Goal: Transaction & Acquisition: Purchase product/service

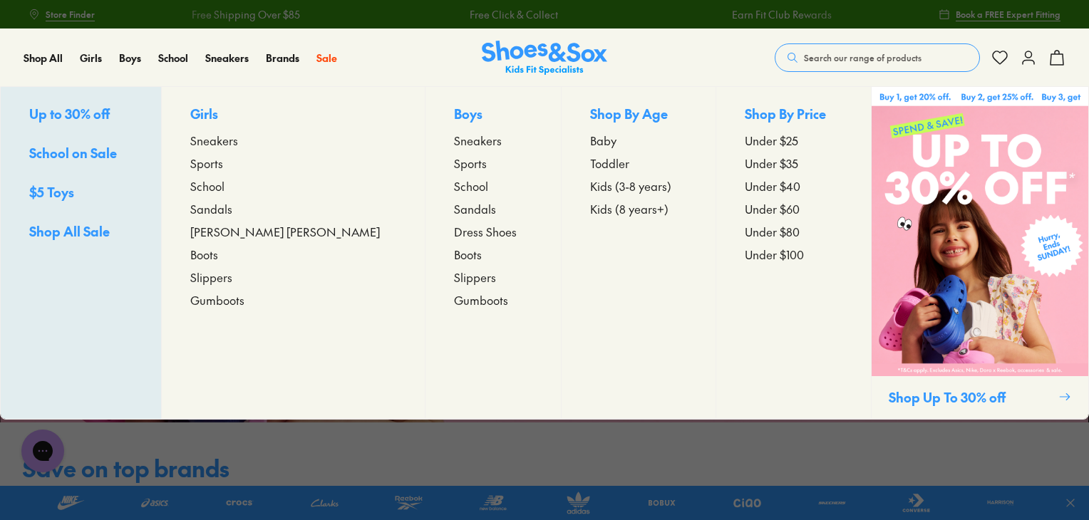
click at [591, 183] on span "Kids (3-8 years)" at bounding box center [630, 185] width 81 height 17
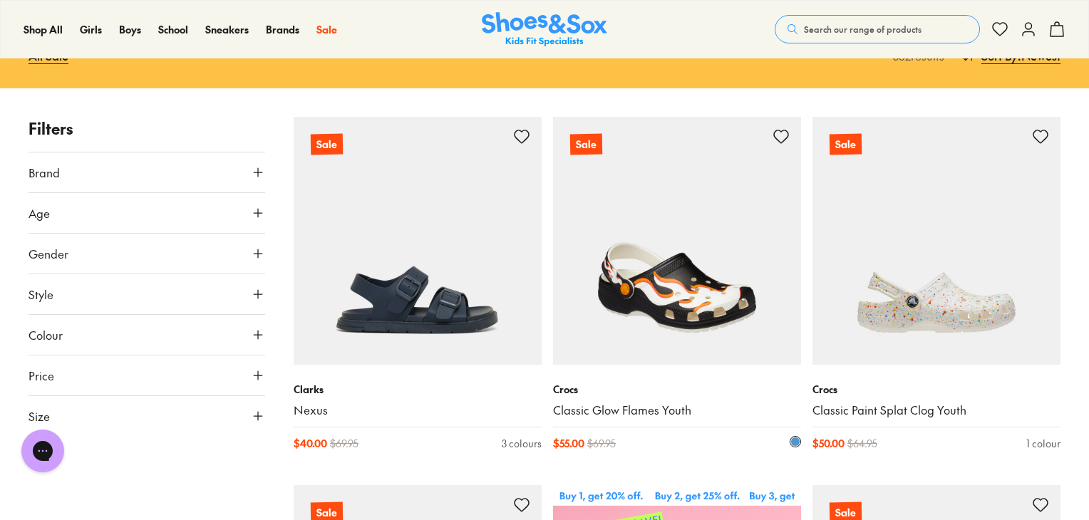
scroll to position [143, 0]
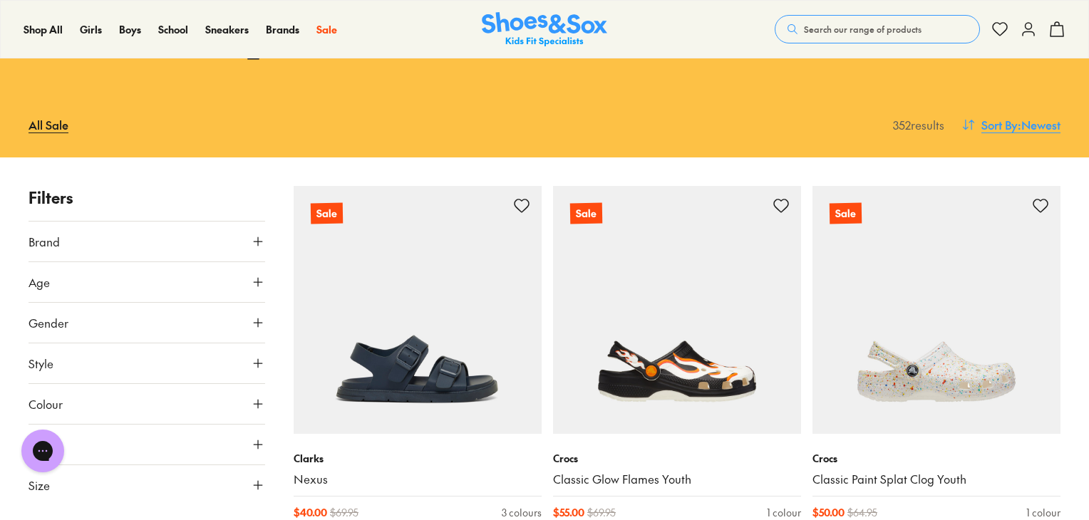
click at [994, 116] on span "Sort By" at bounding box center [999, 124] width 36 height 17
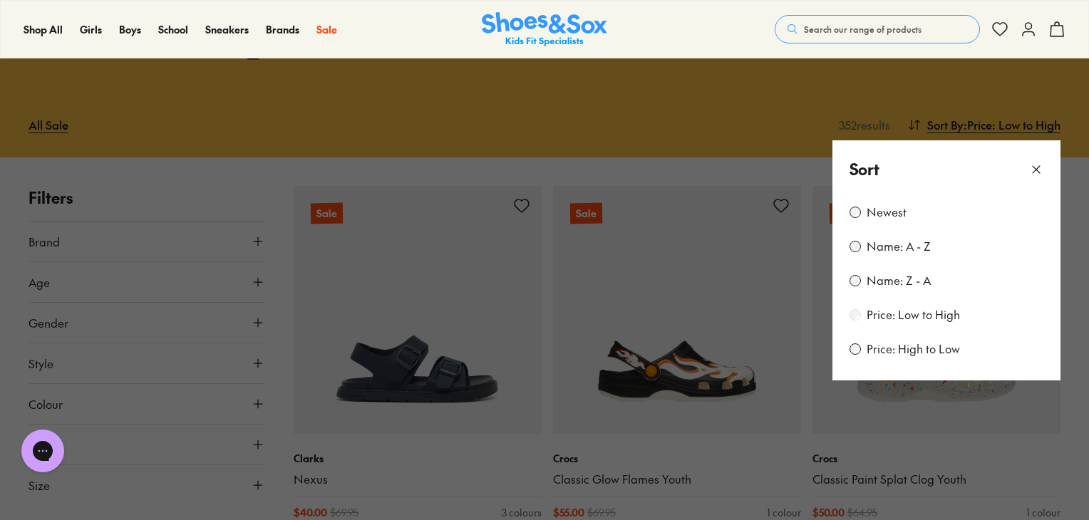
scroll to position [40, 0]
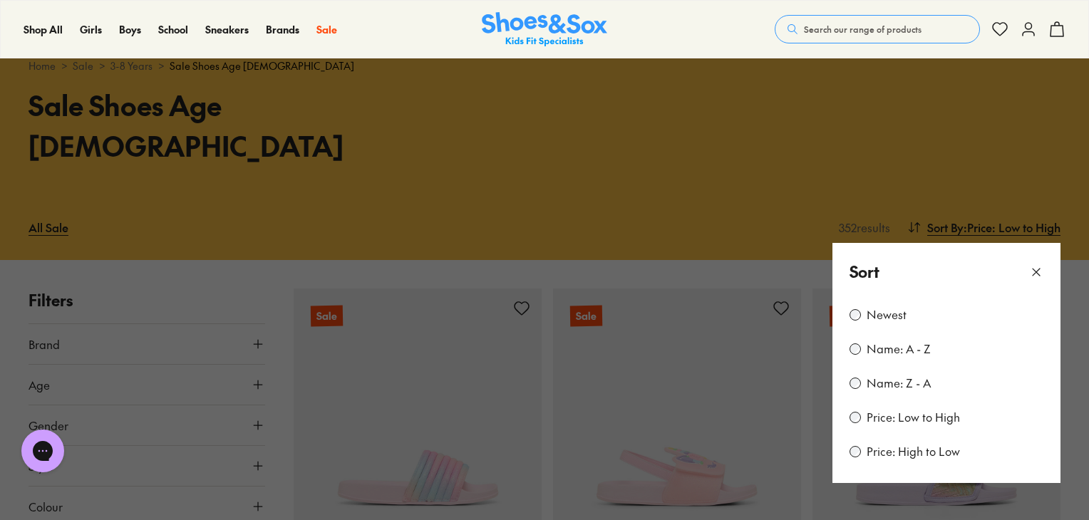
click at [668, 24] on div "Shop All Shop All Shop All Up to 30% off New Arrivals Online Only Best Sellers …" at bounding box center [544, 29] width 1089 height 58
click at [1040, 265] on icon at bounding box center [1036, 272] width 14 height 14
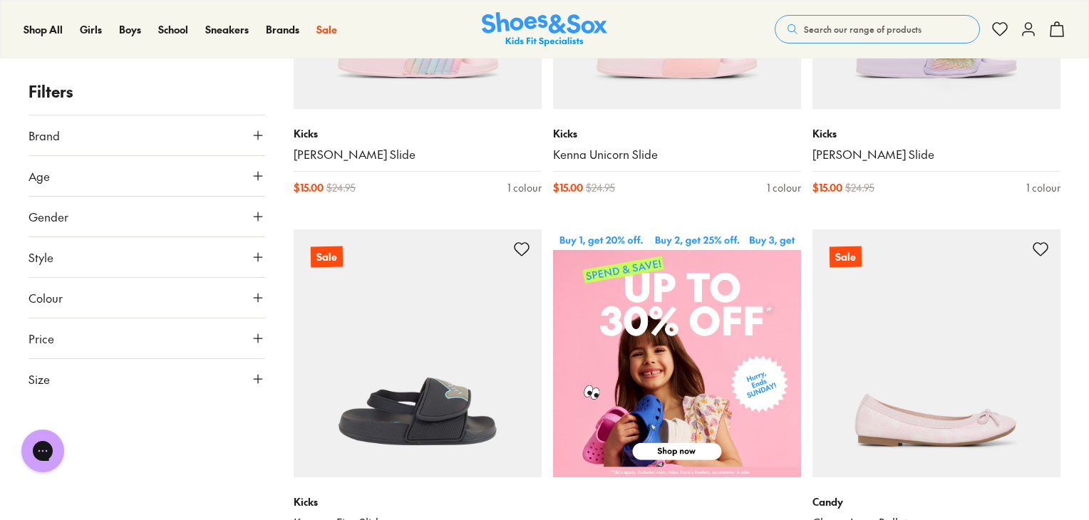
scroll to position [610, 0]
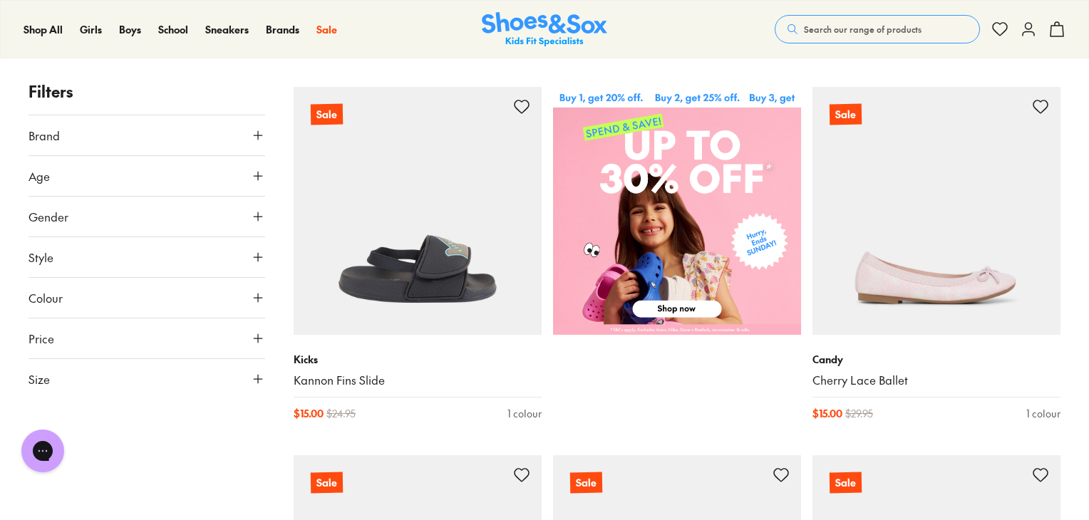
click at [140, 371] on button "Size" at bounding box center [147, 379] width 237 height 40
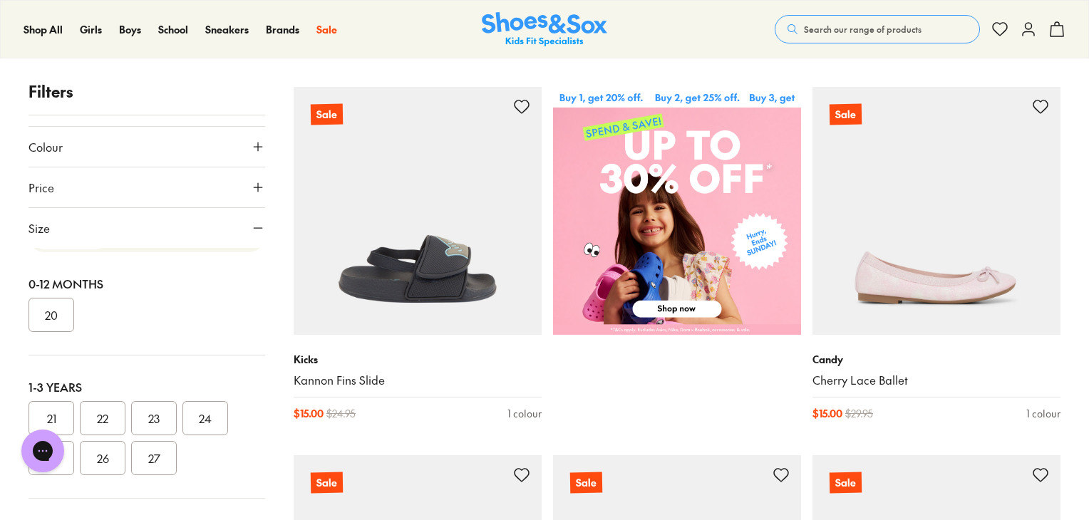
scroll to position [0, 0]
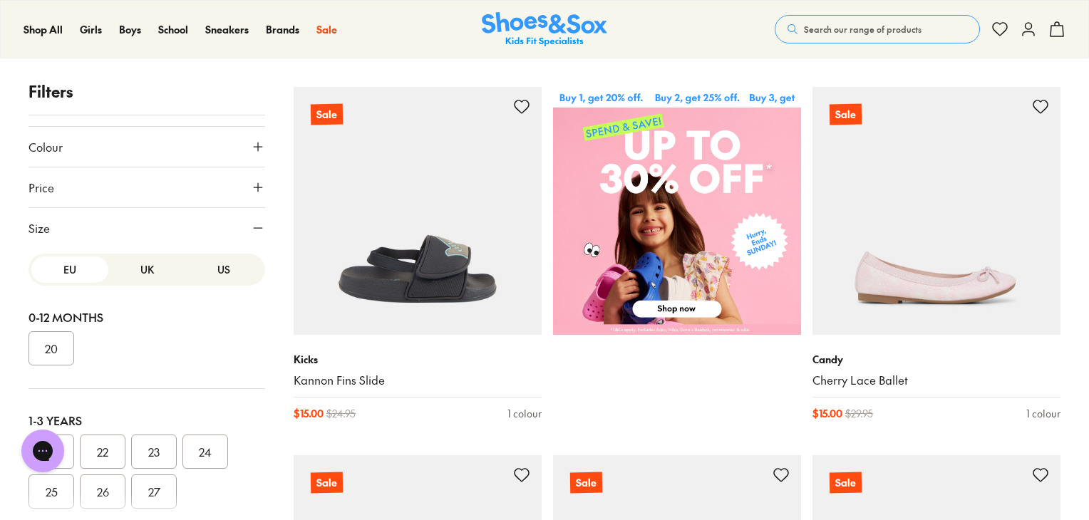
click at [210, 262] on button "US" at bounding box center [223, 270] width 77 height 26
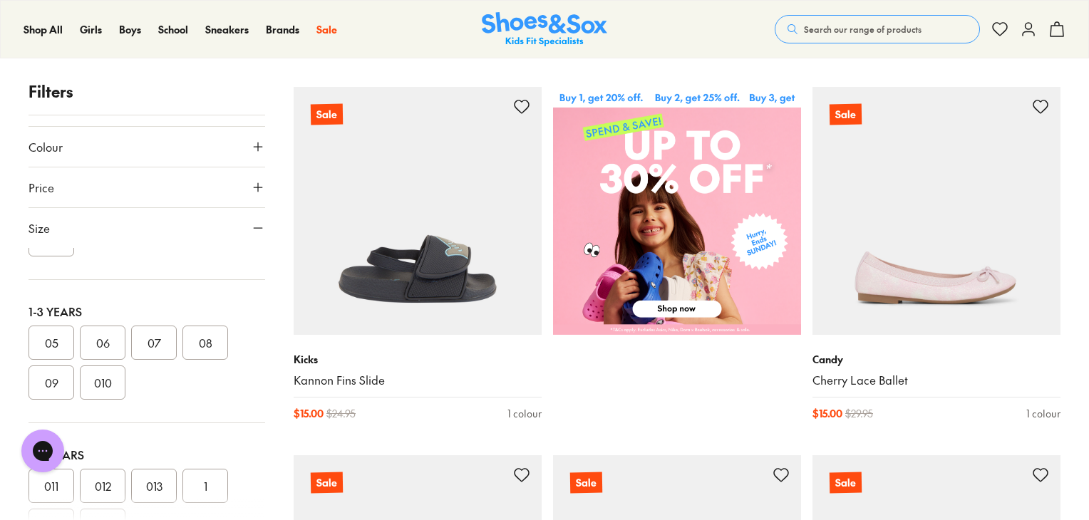
scroll to position [143, 0]
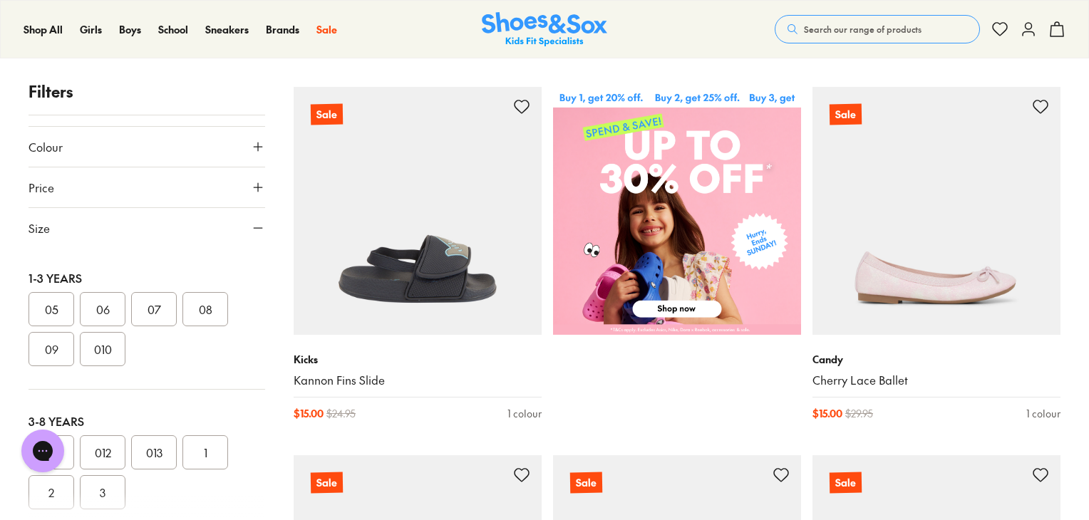
click at [108, 349] on button "010" at bounding box center [103, 349] width 46 height 34
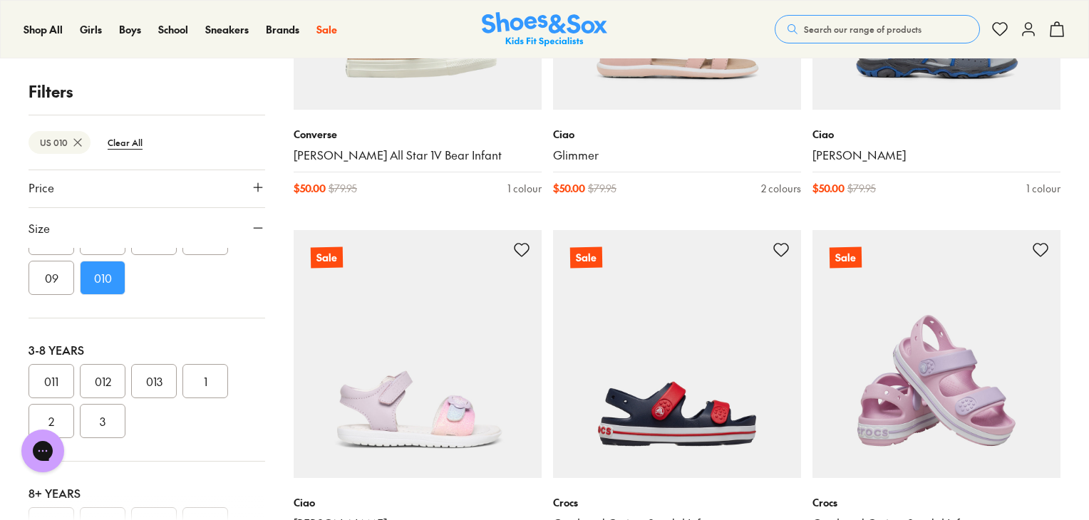
scroll to position [2423, 0]
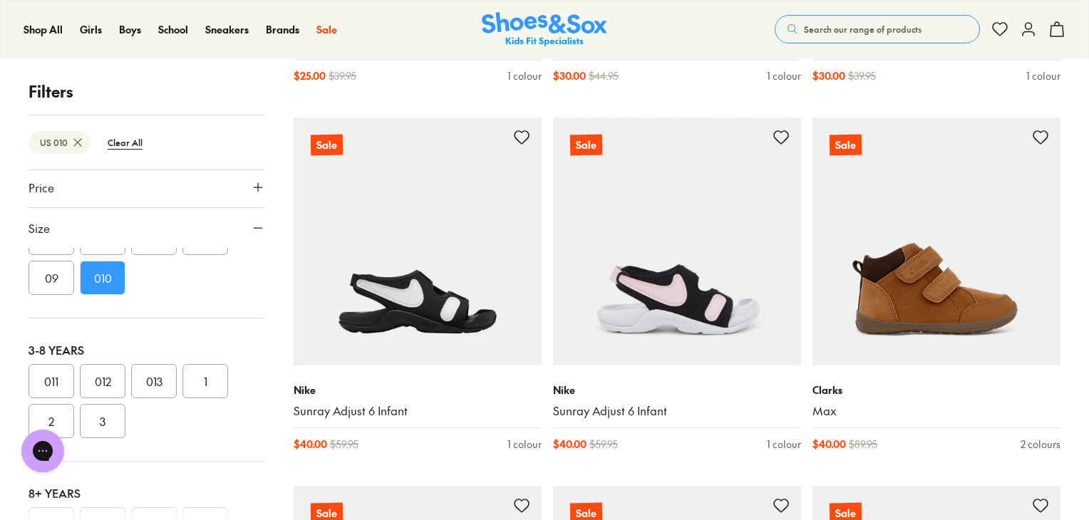
scroll to position [1140, 0]
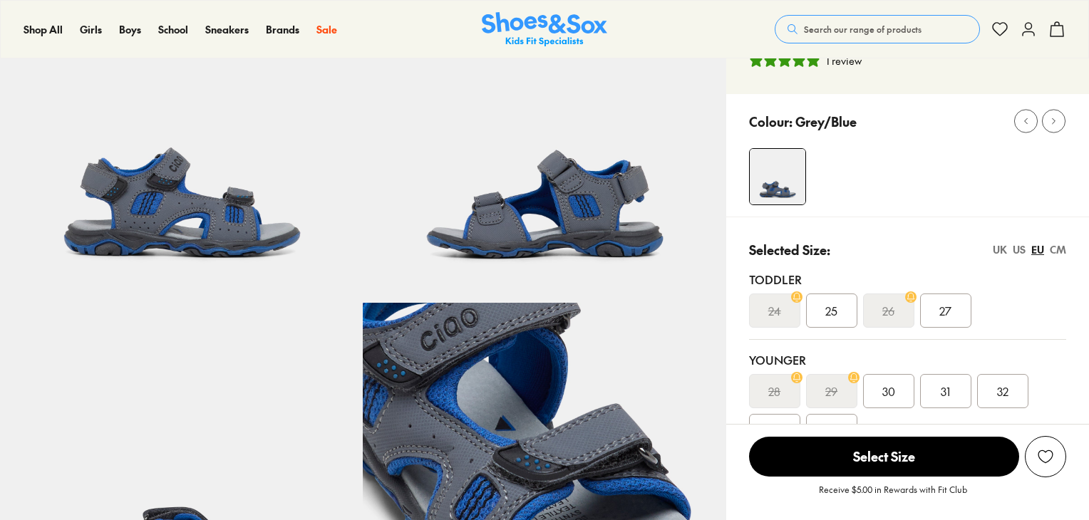
select select "*"
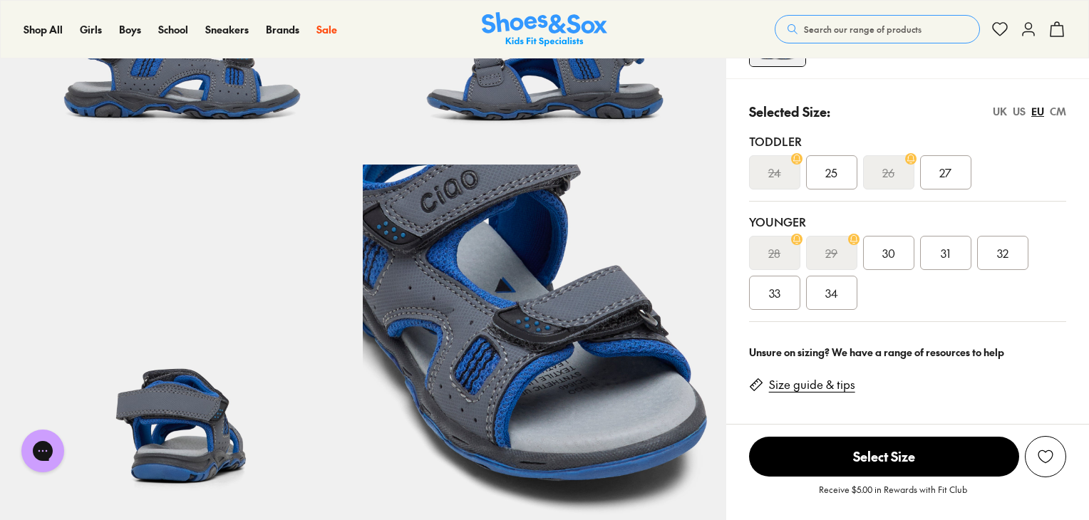
click at [1024, 106] on div "US" at bounding box center [1019, 111] width 13 height 15
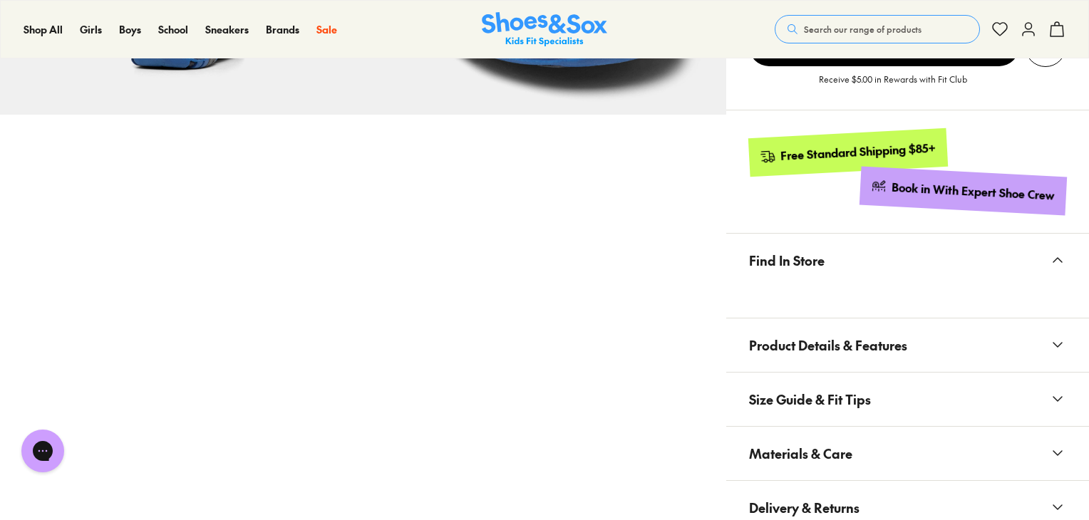
scroll to position [784, 0]
